Goal: Information Seeking & Learning: Compare options

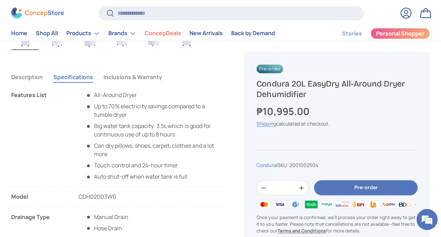
scroll to position [386, 0]
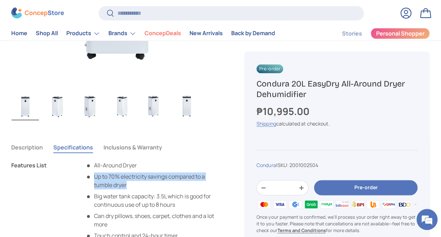
drag, startPoint x: 133, startPoint y: 185, endPoint x: 94, endPoint y: 177, distance: 39.3
click at [94, 177] on li "Up to 70% electricity savings compared to a tumble dryer" at bounding box center [154, 180] width 136 height 17
copy li "Up to 70% electricity savings compared to a tumble dryer"
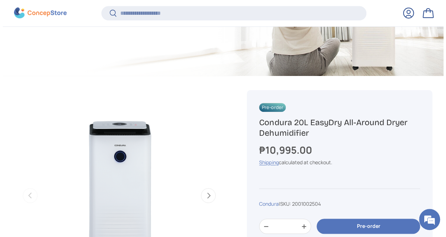
scroll to position [174, 0]
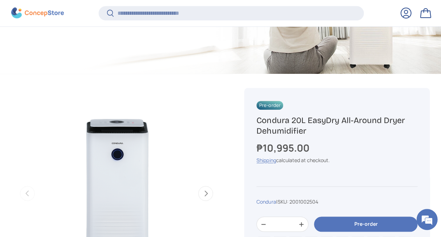
drag, startPoint x: 314, startPoint y: 129, endPoint x: 253, endPoint y: 118, distance: 62.8
click at [253, 118] on div "Pre-order Condura 20L EasyDry All-Around Dryer Dehumidifier ₱10,995.00 Unit pri…" at bounding box center [337, 195] width 186 height 214
copy h1 "Condura 20L EasyDry All-Around Dryer Dehumidifier"
click at [189, 17] on input "Search" at bounding box center [231, 13] width 265 height 14
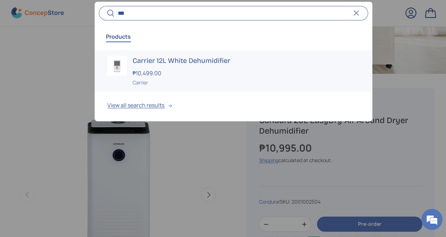
type input "***"
click at [195, 61] on h3 "Carrier 12L White Dehumidifier" at bounding box center [246, 61] width 227 height 10
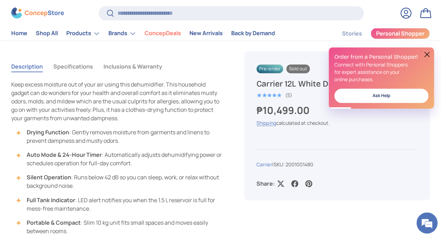
scroll to position [456, 0]
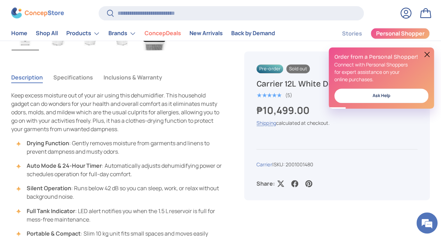
click at [85, 77] on button "Specifications" at bounding box center [73, 77] width 40 height 16
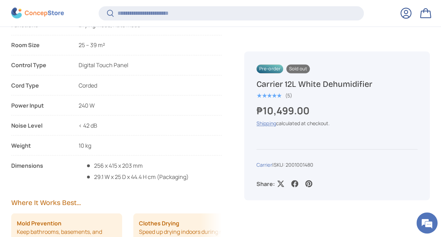
scroll to position [595, 0]
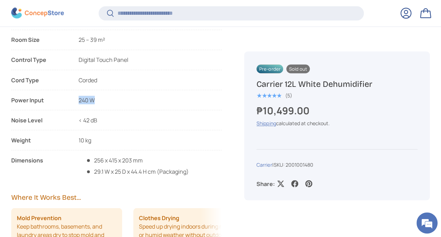
drag, startPoint x: 102, startPoint y: 97, endPoint x: 76, endPoint y: 98, distance: 26.7
click at [76, 98] on li "Power Input 240 W" at bounding box center [116, 102] width 211 height 14
copy span "240 W"
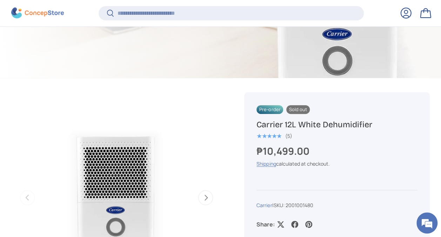
scroll to position [209, 0]
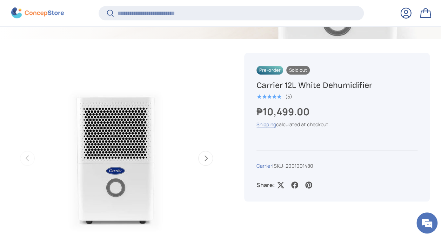
drag, startPoint x: 372, startPoint y: 82, endPoint x: 256, endPoint y: 87, distance: 115.9
click at [257, 87] on h1 "Carrier 12L White Dehumidifier" at bounding box center [337, 85] width 161 height 11
copy h1 "Carrier 12L White Dehumidifier"
